Goal: Task Accomplishment & Management: Use online tool/utility

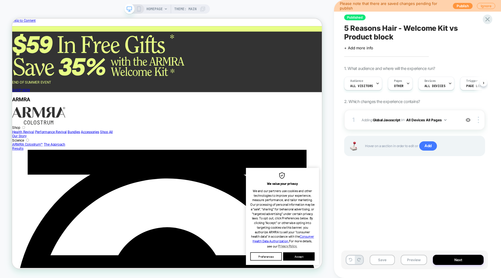
scroll to position [0, 0]
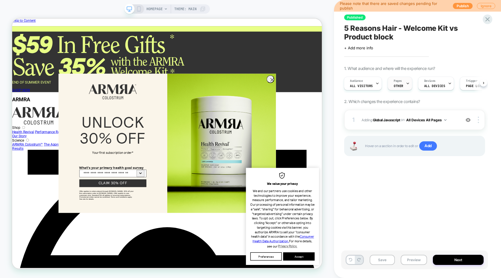
click at [398, 83] on div "Pages OTHER" at bounding box center [398, 83] width 21 height 13
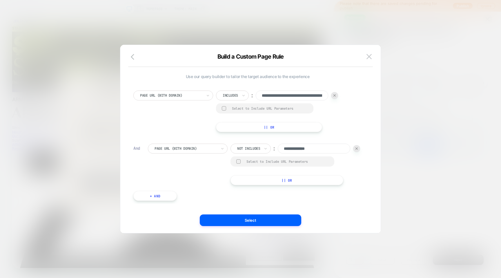
scroll to position [0, 0]
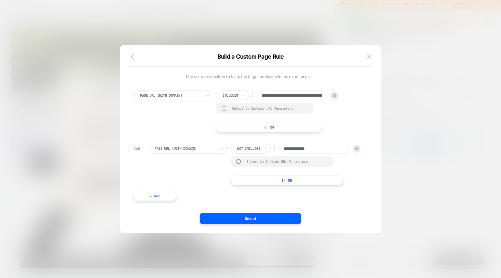
drag, startPoint x: 297, startPoint y: 150, endPoint x: 269, endPoint y: 149, distance: 27.3
click at [269, 149] on div "**********" at bounding box center [296, 149] width 130 height 10
click at [266, 219] on button "Select" at bounding box center [251, 219] width 102 height 12
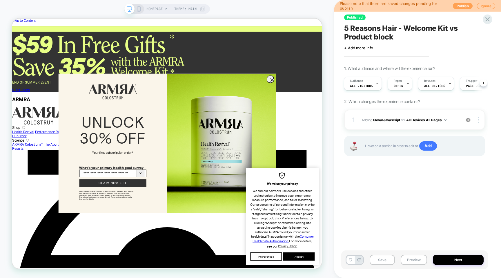
click at [461, 5] on button "Publish" at bounding box center [463, 6] width 20 height 6
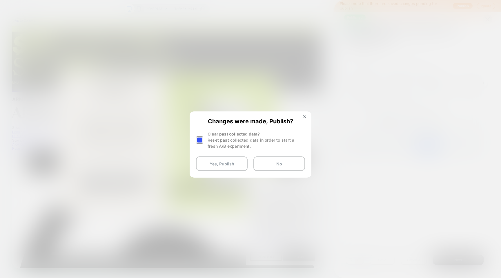
click at [202, 141] on div at bounding box center [199, 139] width 7 height 7
click at [219, 167] on button "Yes, Publish" at bounding box center [222, 163] width 52 height 15
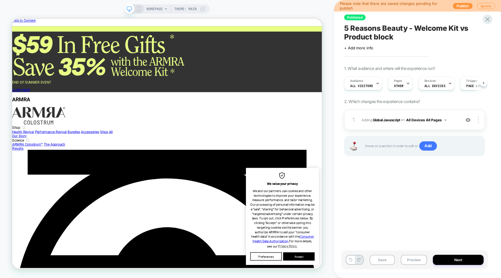
scroll to position [0, 0]
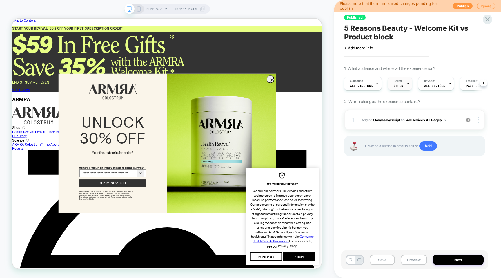
click at [390, 83] on div "Pages OTHER" at bounding box center [398, 83] width 21 height 13
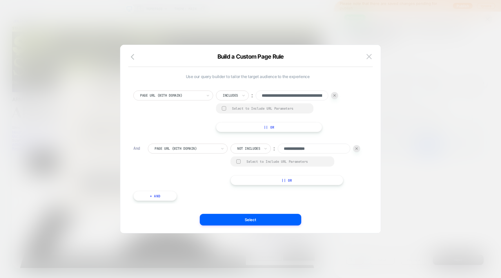
scroll to position [0, 0]
click at [414, 186] on div at bounding box center [250, 139] width 501 height 278
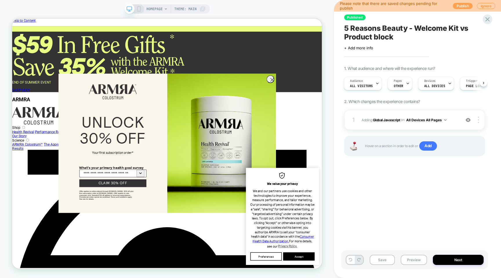
click at [458, 6] on button "Publish" at bounding box center [463, 6] width 20 height 6
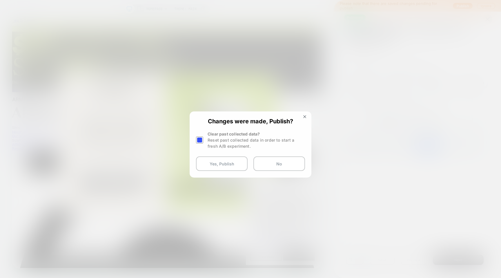
click at [205, 142] on div "Clear past collected data? Reset past collected data in order to start a fresh …" at bounding box center [250, 140] width 109 height 18
click at [200, 140] on div at bounding box center [199, 139] width 7 height 7
click at [219, 162] on button "Yes, Publish" at bounding box center [222, 163] width 52 height 15
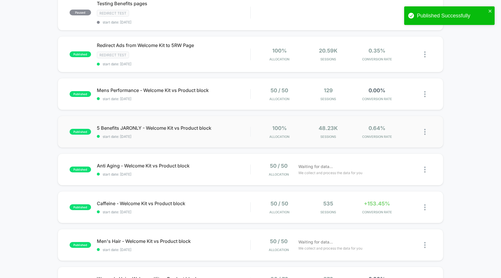
scroll to position [145, 0]
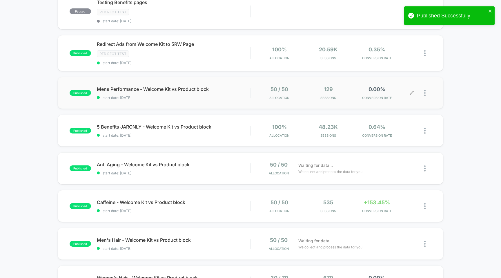
click at [409, 92] on div at bounding box center [407, 93] width 9 height 14
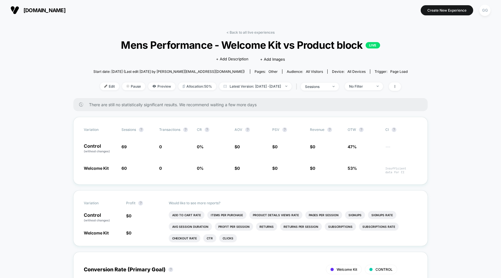
click at [98, 80] on div "< Back to all live experiences Mens Performance - Welcome Kit vs Product block …" at bounding box center [250, 64] width 314 height 68
click at [100, 84] on span "Edit" at bounding box center [109, 86] width 19 height 8
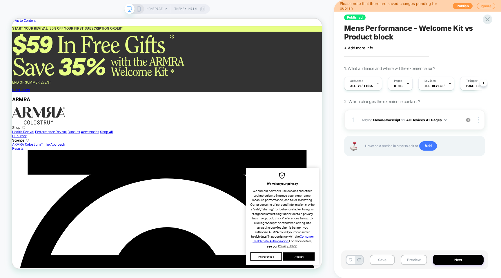
scroll to position [0, 0]
click at [400, 79] on span "Pages" at bounding box center [398, 81] width 8 height 4
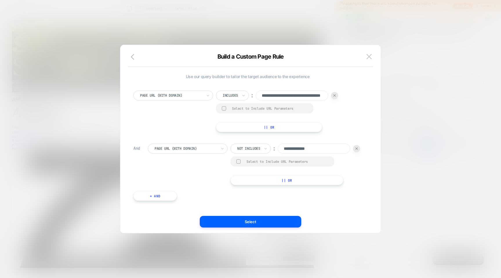
scroll to position [0, 0]
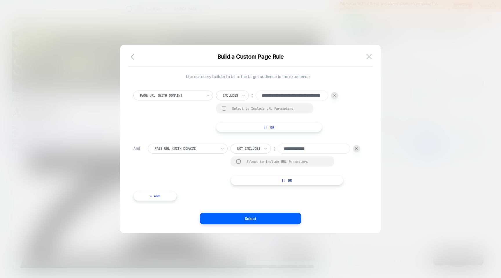
click at [405, 66] on div at bounding box center [250, 139] width 501 height 278
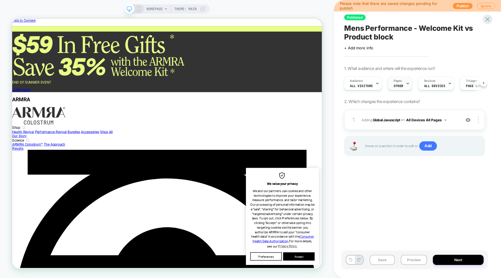
click at [402, 79] on div "Pages OTHER" at bounding box center [398, 83] width 21 height 13
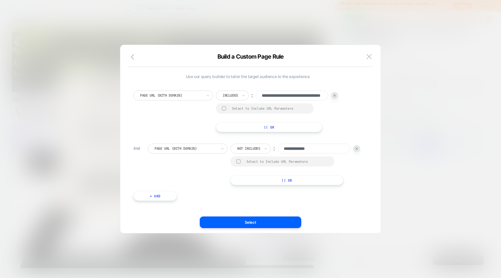
click at [428, 50] on div at bounding box center [250, 139] width 501 height 278
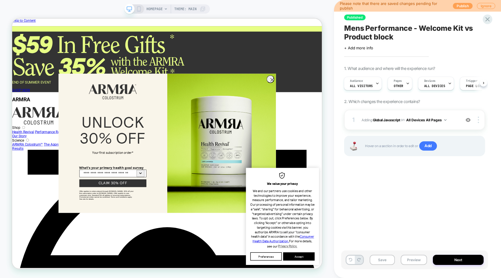
click at [458, 5] on button "Publish" at bounding box center [463, 6] width 20 height 6
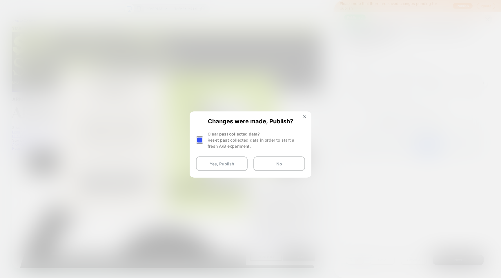
click at [197, 139] on div at bounding box center [199, 139] width 7 height 7
click at [209, 164] on button "Yes, Publish" at bounding box center [222, 163] width 52 height 15
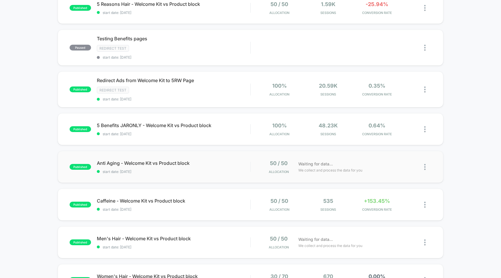
scroll to position [355, 0]
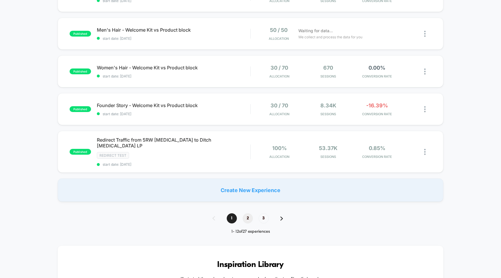
click at [249, 213] on span "2" at bounding box center [248, 218] width 10 height 10
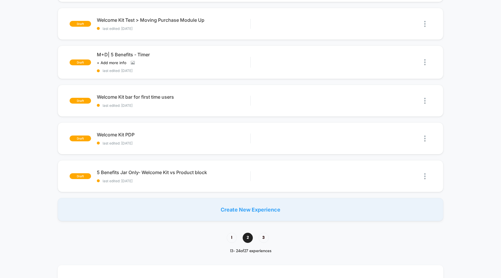
scroll to position [403, 0]
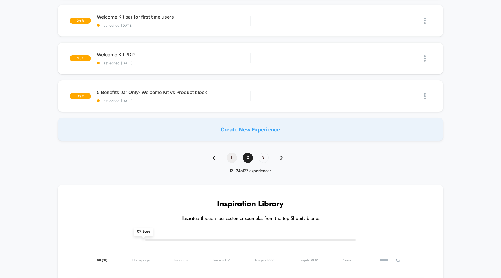
click at [235, 155] on span "1" at bounding box center [232, 158] width 10 height 10
